Goal: Communication & Community: Answer question/provide support

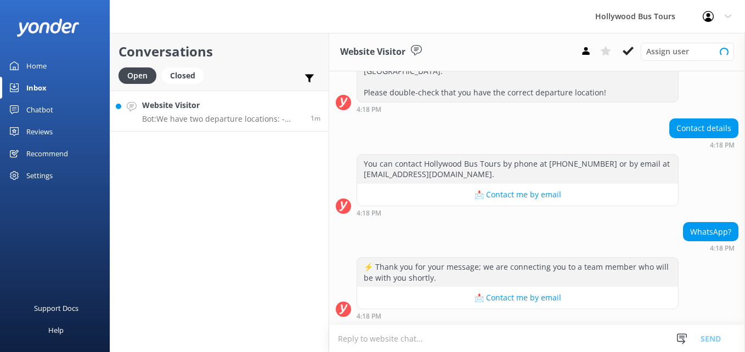
scroll to position [235, 0]
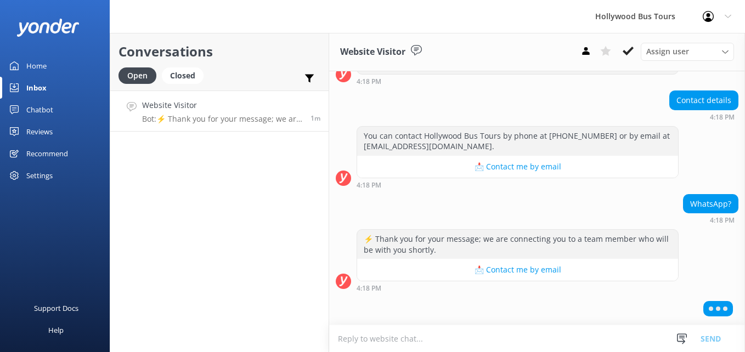
click at [327, 292] on div "Conversations Open Closed Important Assigned to me Unassigned Website Visitor B…" at bounding box center [219, 192] width 219 height 319
click at [481, 351] on textarea at bounding box center [537, 338] width 416 height 27
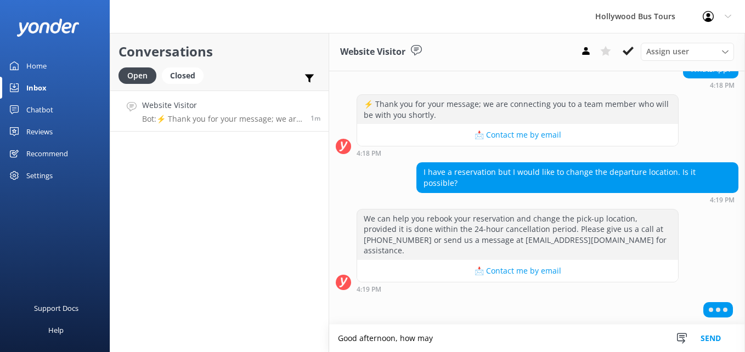
scroll to position [335, 0]
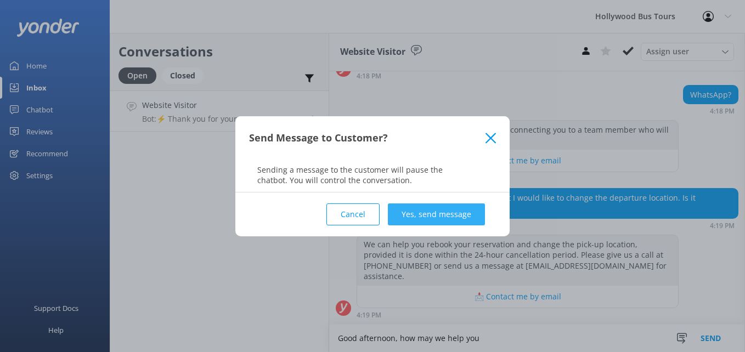
type textarea "Good afternoon, how may we help you"
click at [433, 217] on button "Yes, send message" at bounding box center [436, 215] width 97 height 22
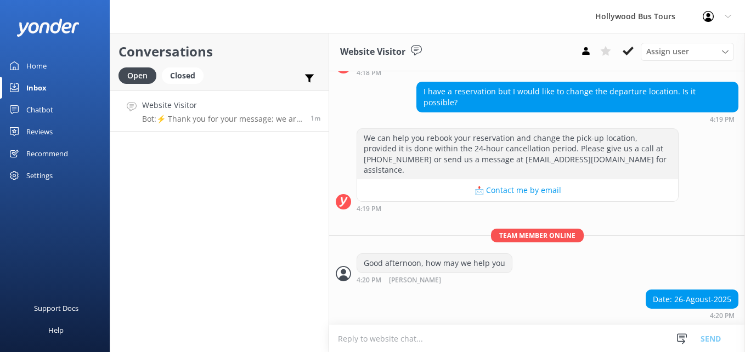
scroll to position [442, 0]
click at [373, 337] on textarea at bounding box center [537, 338] width 416 height 27
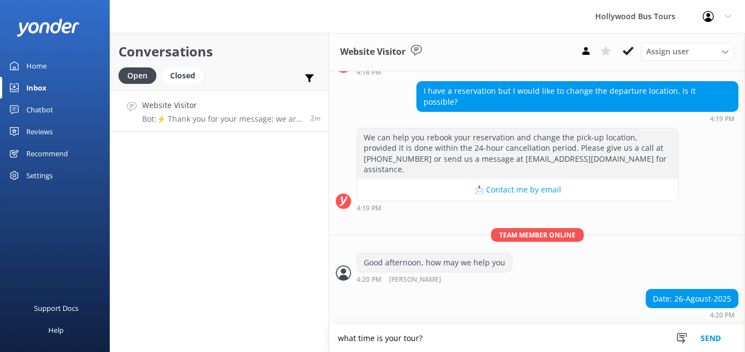
type textarea "what time is your tour?"
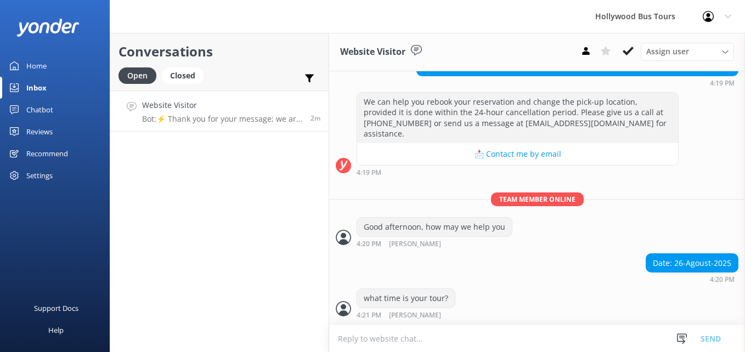
scroll to position [513, 0]
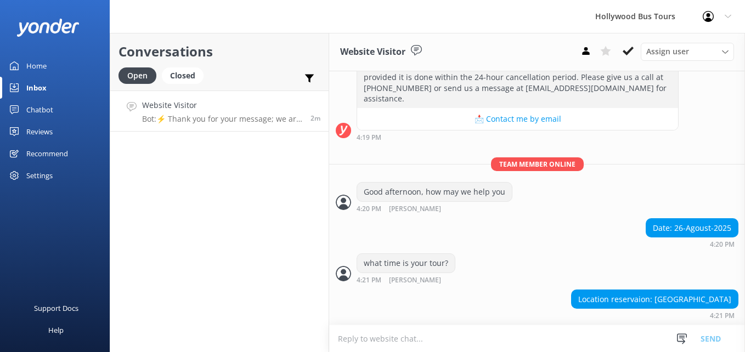
click at [465, 340] on textarea at bounding box center [537, 338] width 416 height 27
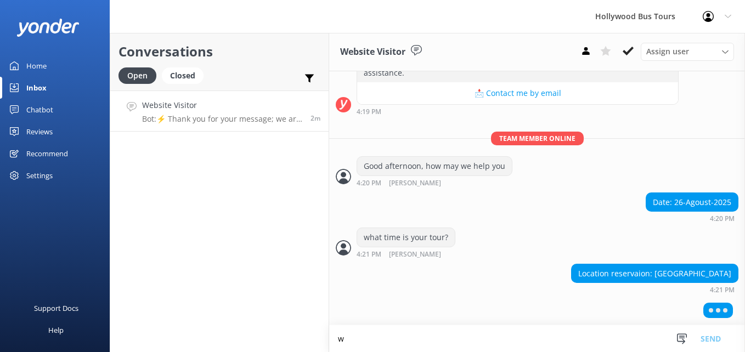
scroll to position [539, 0]
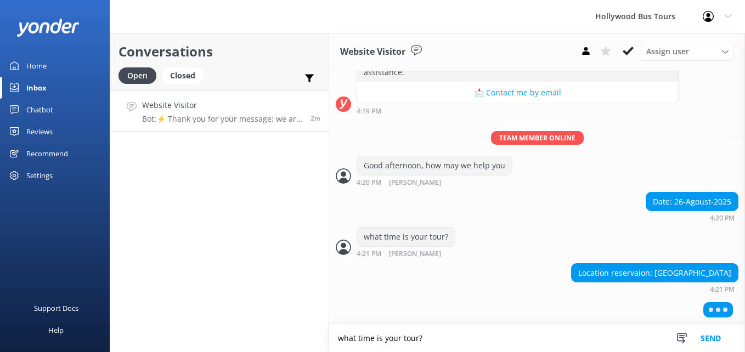
type textarea "what time is your tour?"
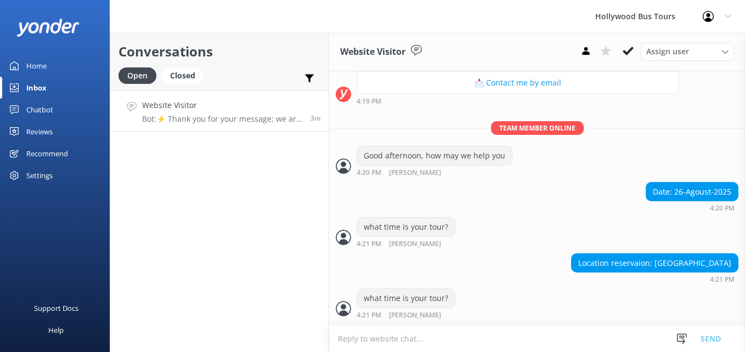
scroll to position [575, 0]
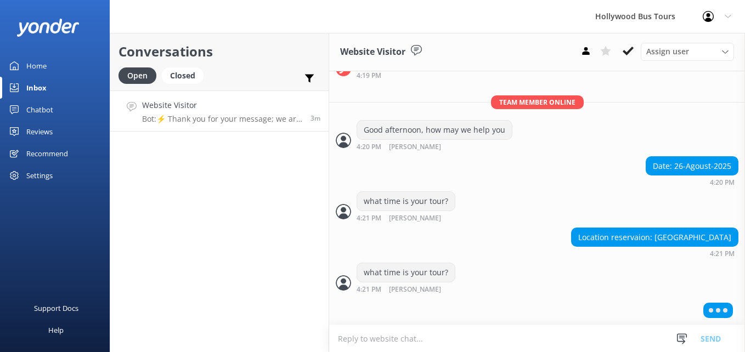
click at [379, 340] on textarea at bounding box center [537, 338] width 416 height 27
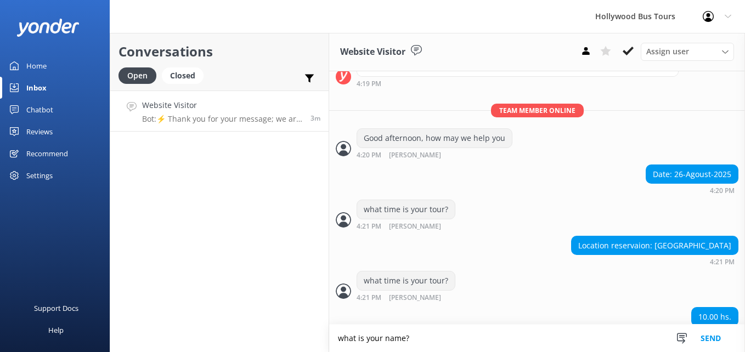
scroll to position [585, 0]
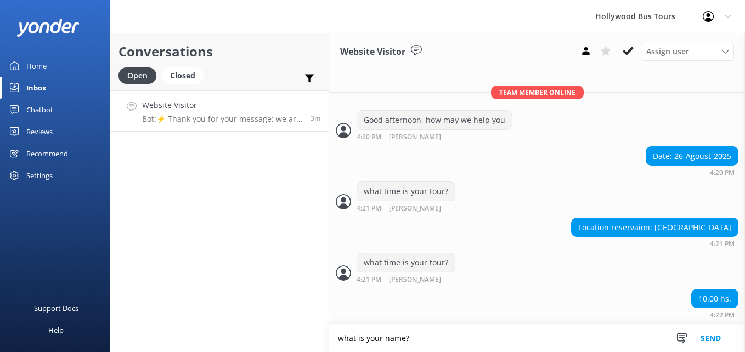
type textarea "what is your name?"
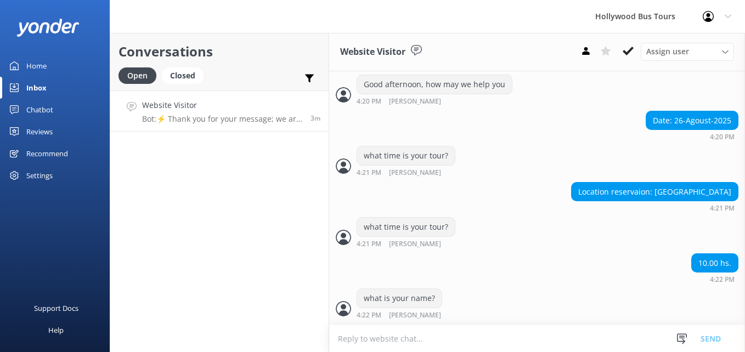
scroll to position [656, 0]
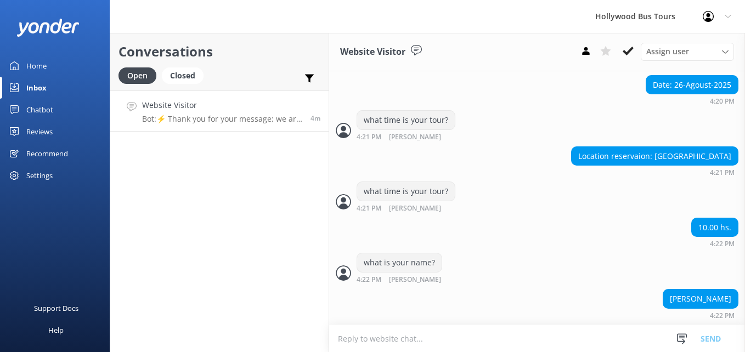
click at [478, 338] on textarea at bounding box center [537, 338] width 416 height 27
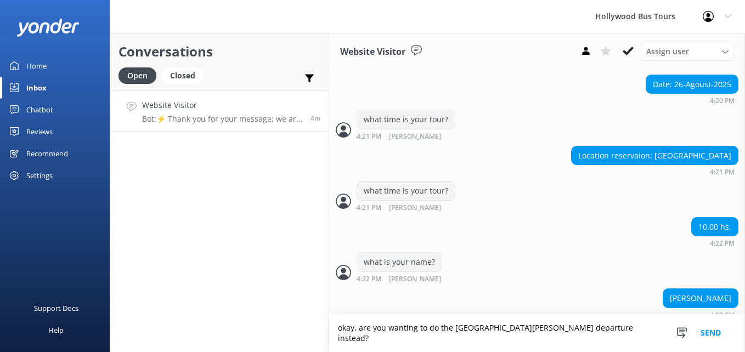
type textarea "okay, are you wanting to do the [GEOGRAPHIC_DATA][PERSON_NAME] departure instea…"
click at [714, 347] on button "Send" at bounding box center [710, 333] width 41 height 38
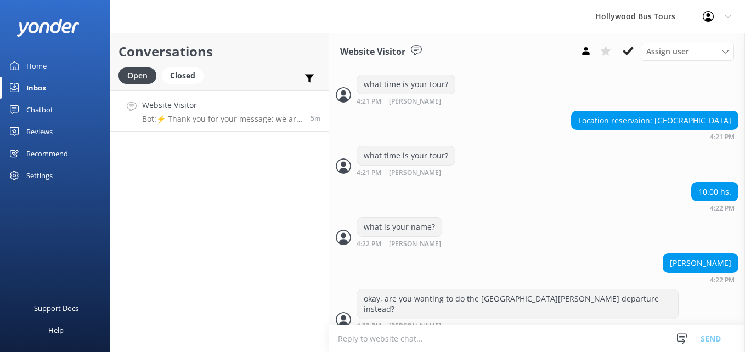
scroll to position [728, 0]
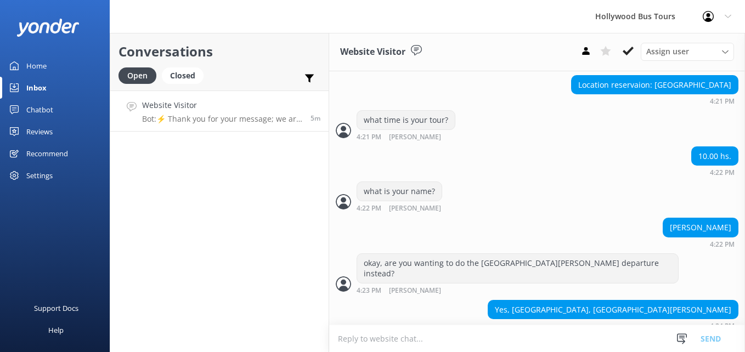
click at [439, 342] on textarea at bounding box center [537, 338] width 416 height 27
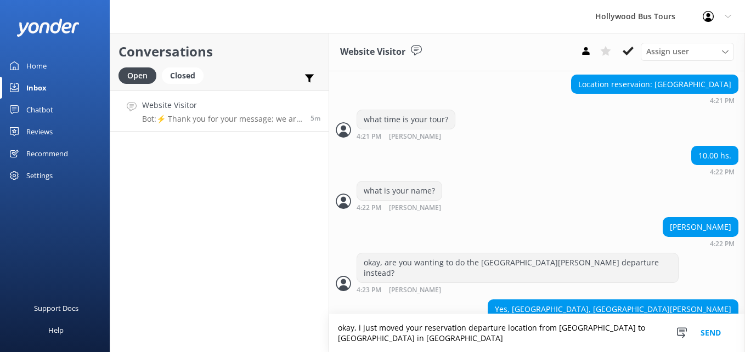
scroll to position [739, 0]
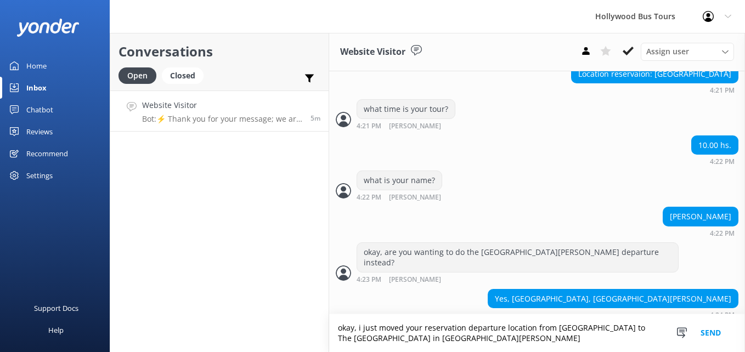
type textarea "okay, i just moved your reservation departure location from [GEOGRAPHIC_DATA] t…"
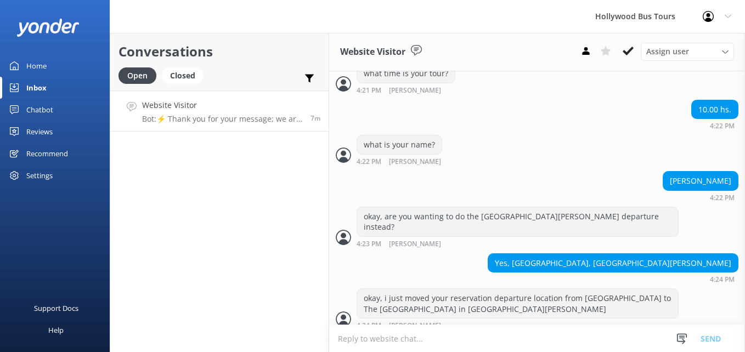
scroll to position [809, 0]
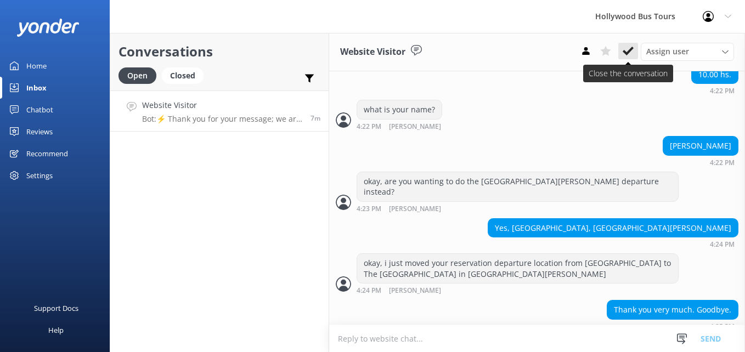
click at [627, 53] on use at bounding box center [628, 51] width 11 height 9
